Goal: Task Accomplishment & Management: Complete application form

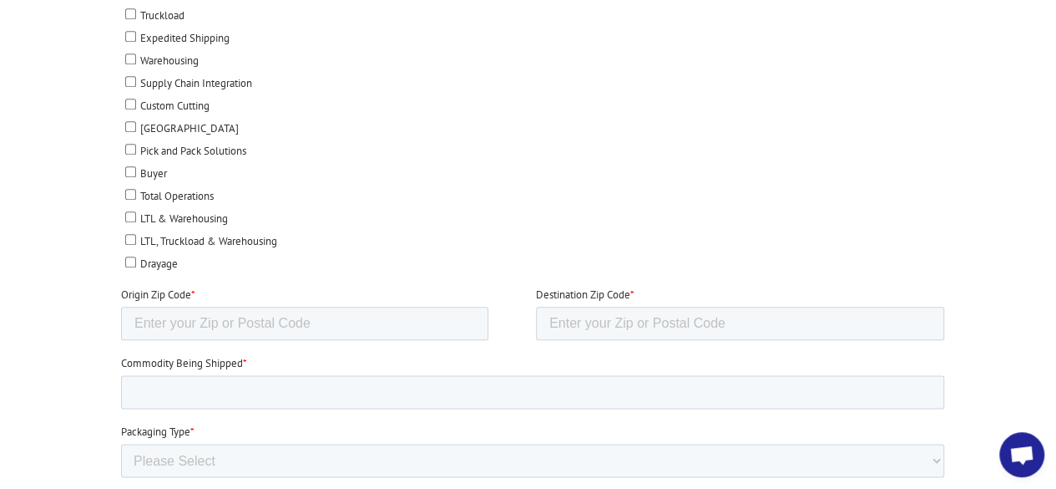
scroll to position [835, 0]
click at [366, 444] on select "Please Select Rolled Goods Palletized" at bounding box center [531, 457] width 823 height 33
select select "Pallets (40"x48")"
click at [120, 474] on select "Please Select Rolled Goods Palletized" at bounding box center [531, 457] width 823 height 33
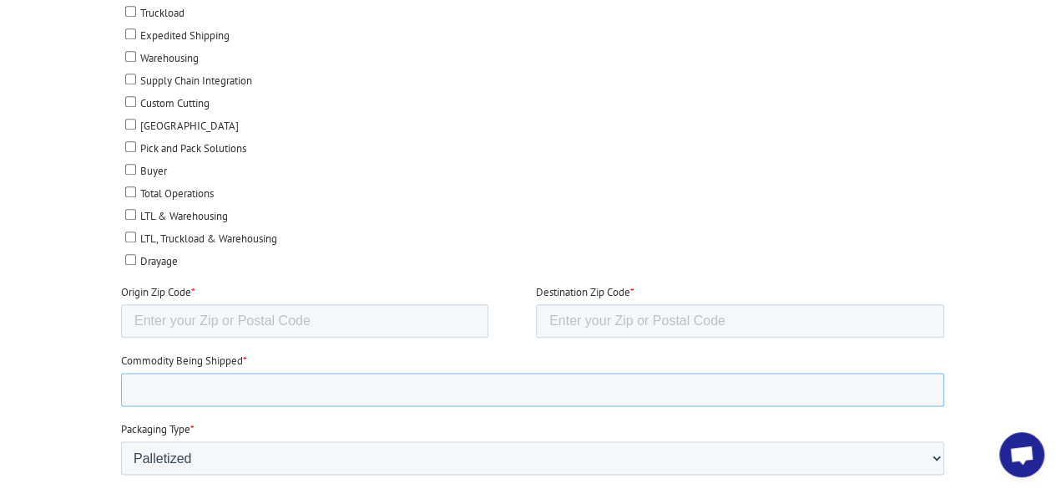
click at [225, 377] on input "Commodity Being Shipped *" at bounding box center [531, 388] width 823 height 33
type input "Vinyl Plank"
click at [311, 307] on input "Origin Zip Code *" at bounding box center [303, 320] width 367 height 33
type input "30720"
click at [582, 307] on input "Destination Zip Code *" at bounding box center [739, 320] width 408 height 33
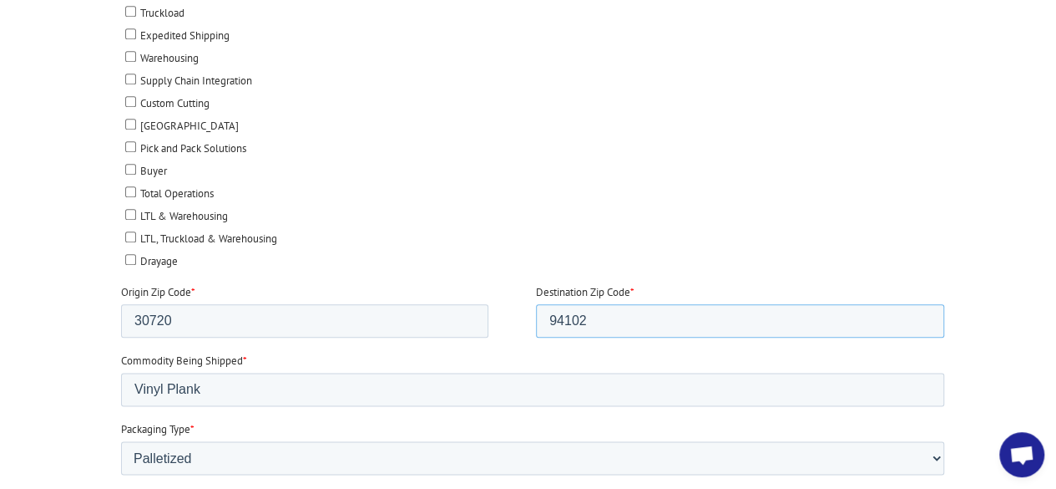
scroll to position [418, 0]
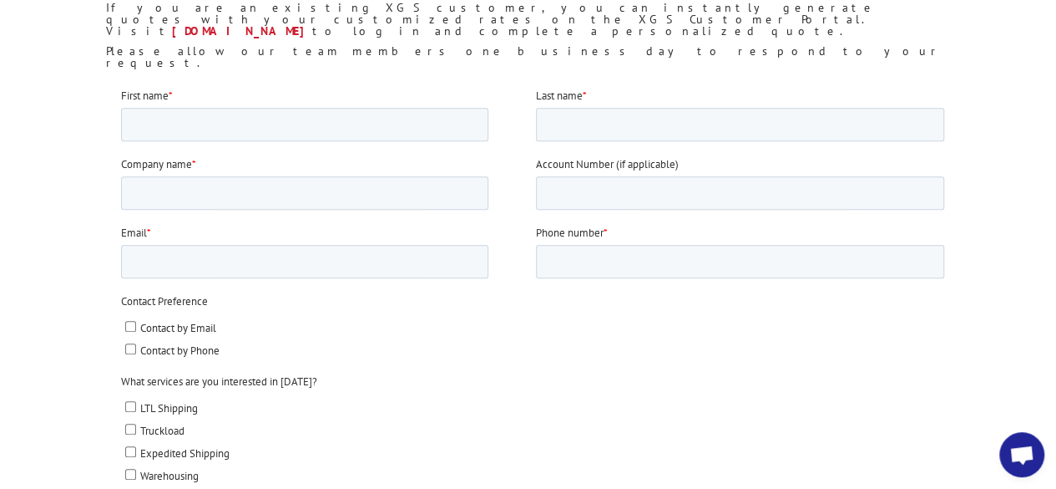
type input "94102"
click at [134, 402] on input "LTL Shipping" at bounding box center [129, 405] width 11 height 11
checkbox input "true"
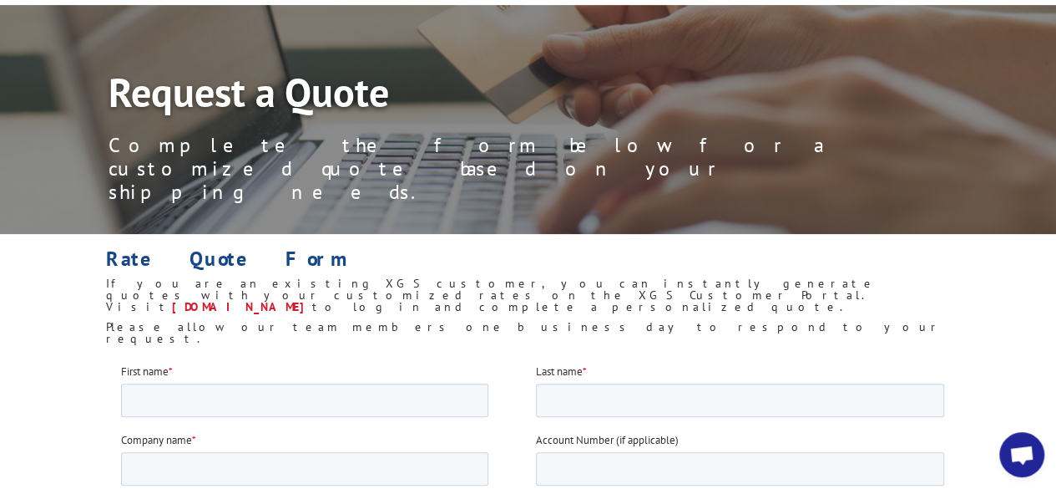
scroll to position [167, 0]
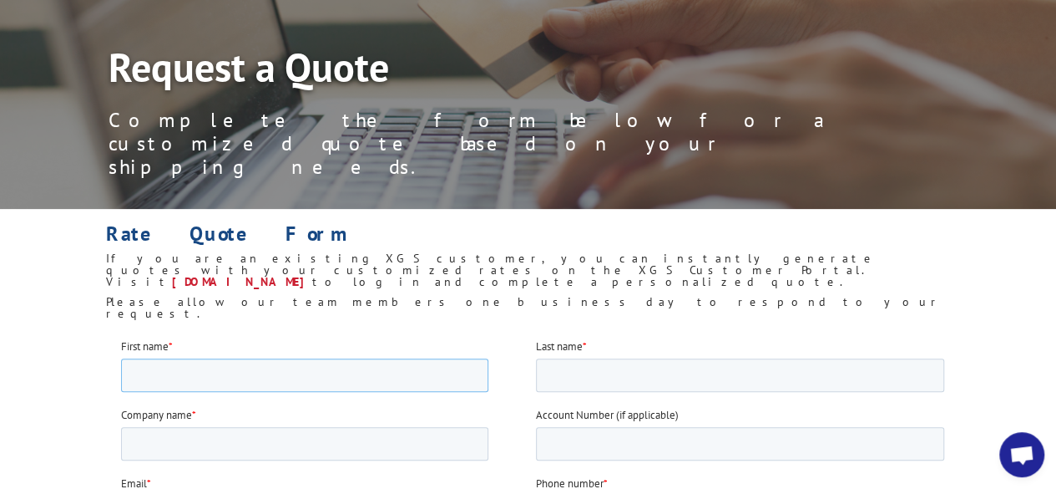
click at [284, 369] on input "First name *" at bounding box center [303, 373] width 367 height 33
type input "[PERSON_NAME]"
click at [180, 444] on input "Company name *" at bounding box center [303, 442] width 367 height 33
type input "Peacock"
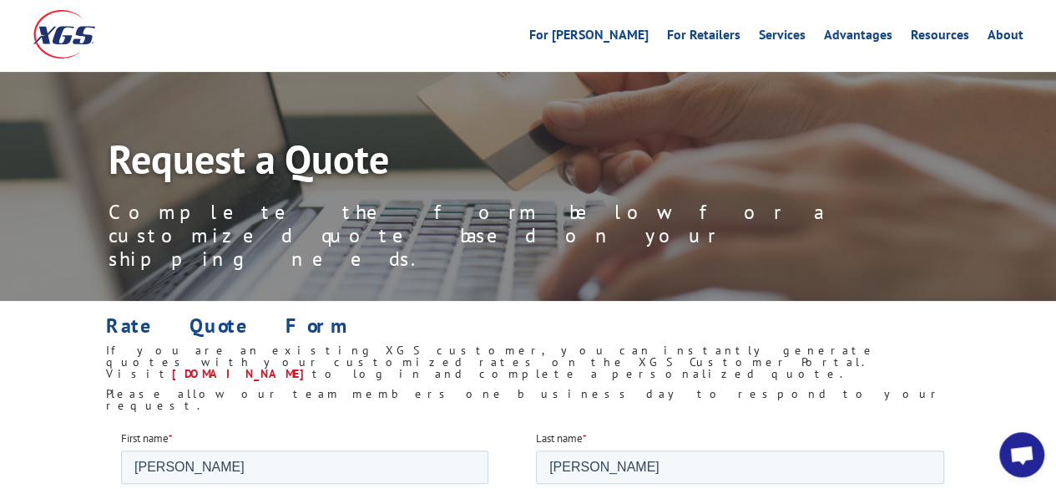
scroll to position [0, 0]
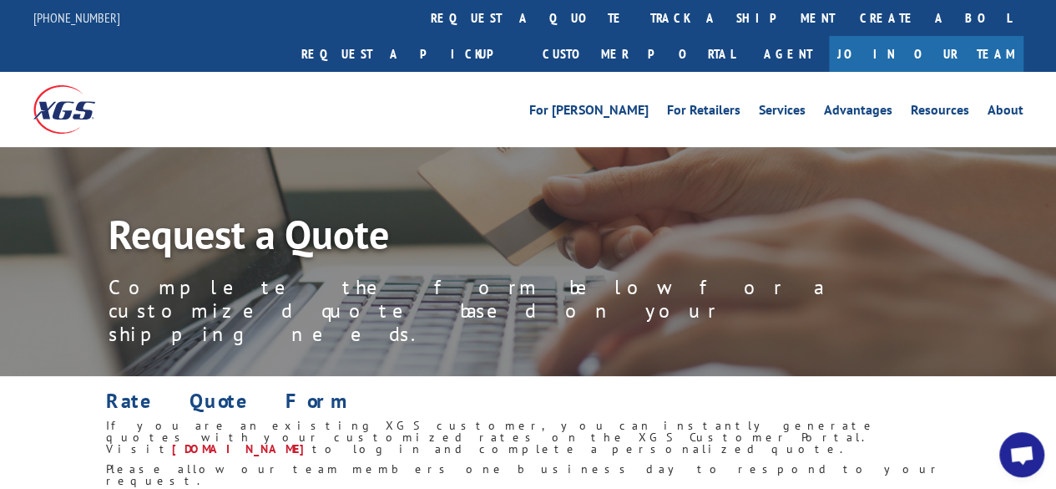
click at [67, 85] on img at bounding box center [64, 109] width 62 height 48
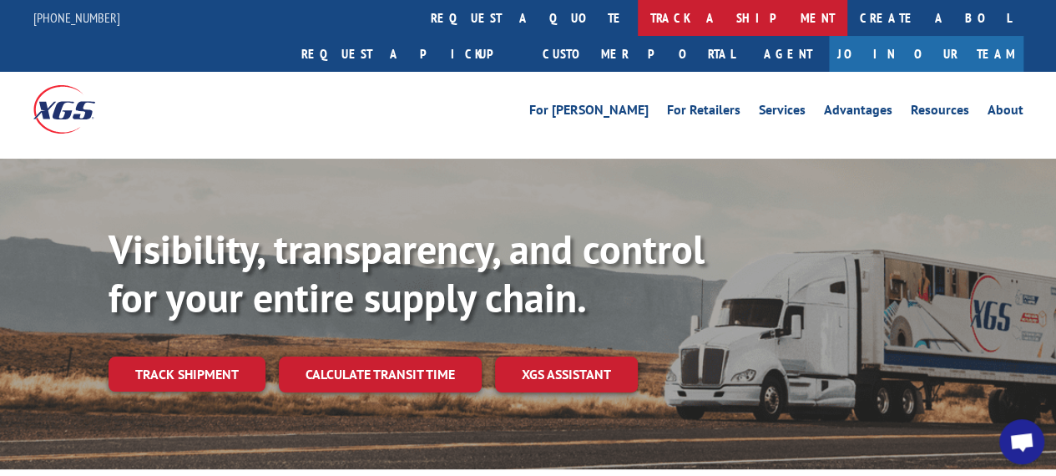
click at [638, 15] on link "track a shipment" at bounding box center [743, 18] width 210 height 36
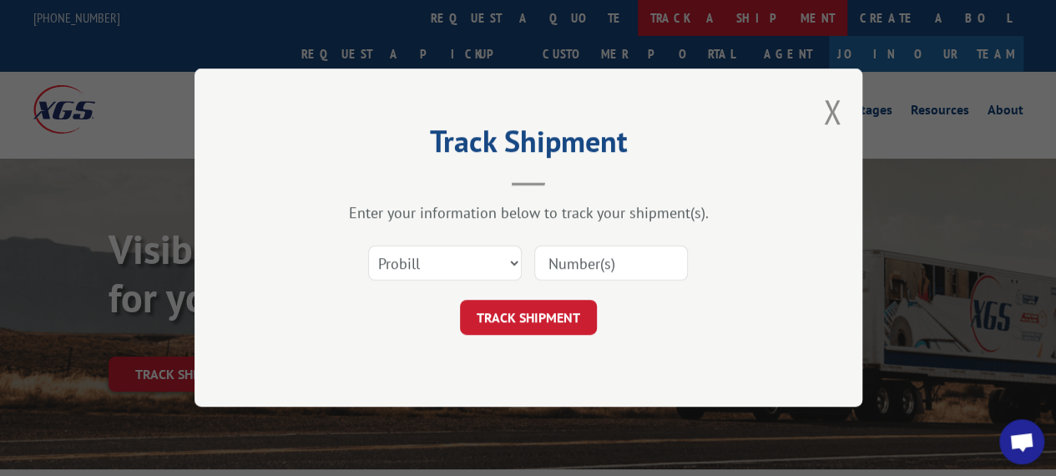
click at [511, 15] on div "Track Shipment Enter your information below to track your shipment(s). Select c…" at bounding box center [528, 238] width 1056 height 476
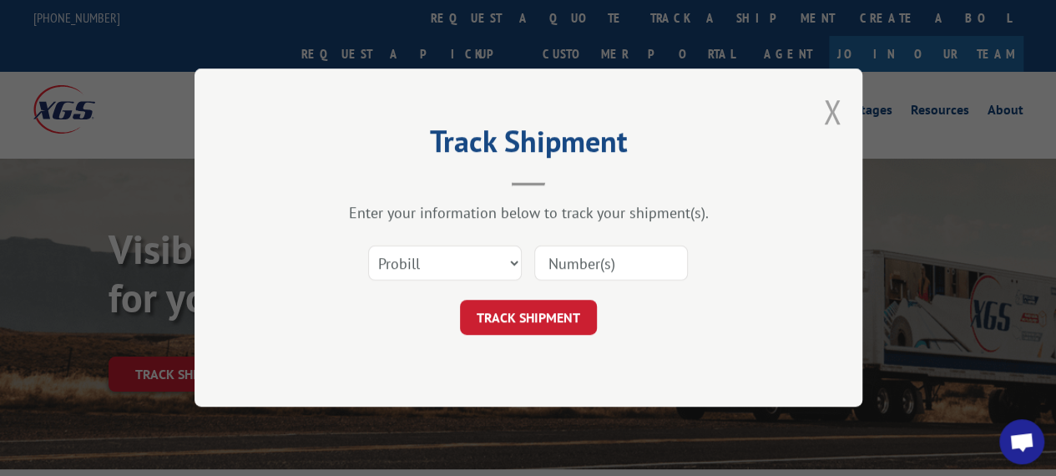
click at [838, 113] on button "Close modal" at bounding box center [832, 111] width 18 height 44
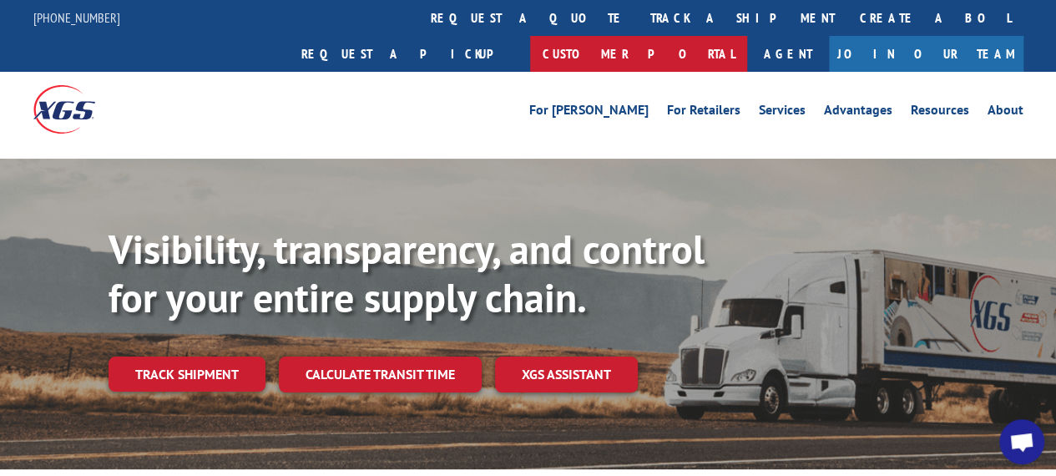
click at [747, 36] on link "Customer Portal" at bounding box center [638, 54] width 217 height 36
